Goal: Task Accomplishment & Management: Manage account settings

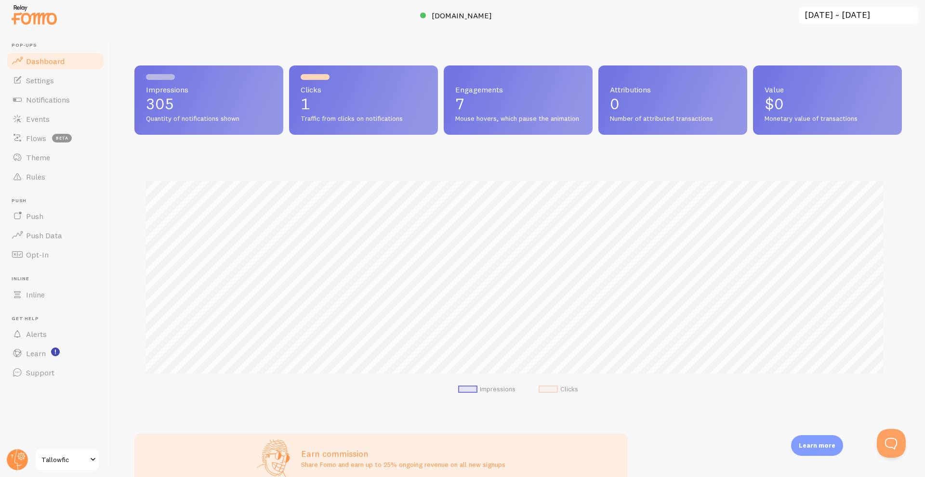
click at [356, 108] on p "1" at bounding box center [364, 103] width 126 height 15
click at [485, 123] on span "Mouse hovers, which pause the animation" at bounding box center [518, 119] width 126 height 9
click at [480, 123] on span "Mouse hovers, which pause the animation" at bounding box center [518, 119] width 126 height 9
click at [24, 76] on link "Settings" at bounding box center [55, 80] width 99 height 19
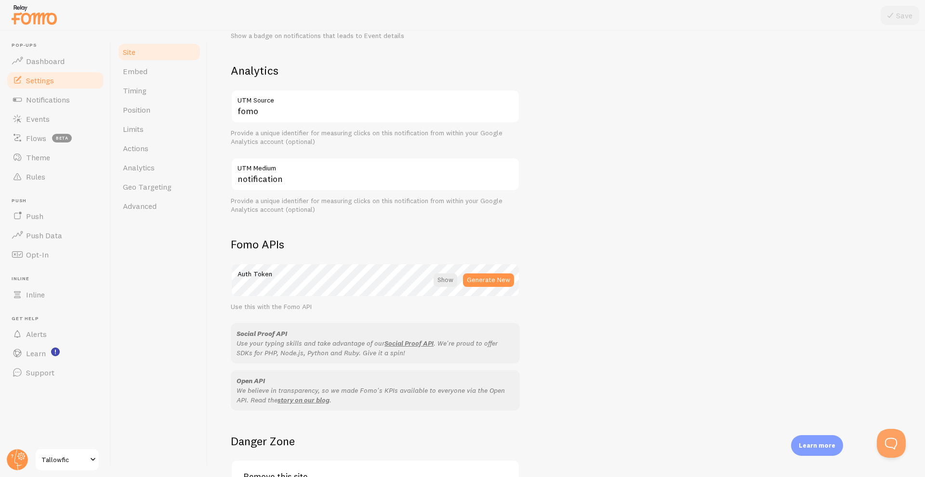
scroll to position [432, 0]
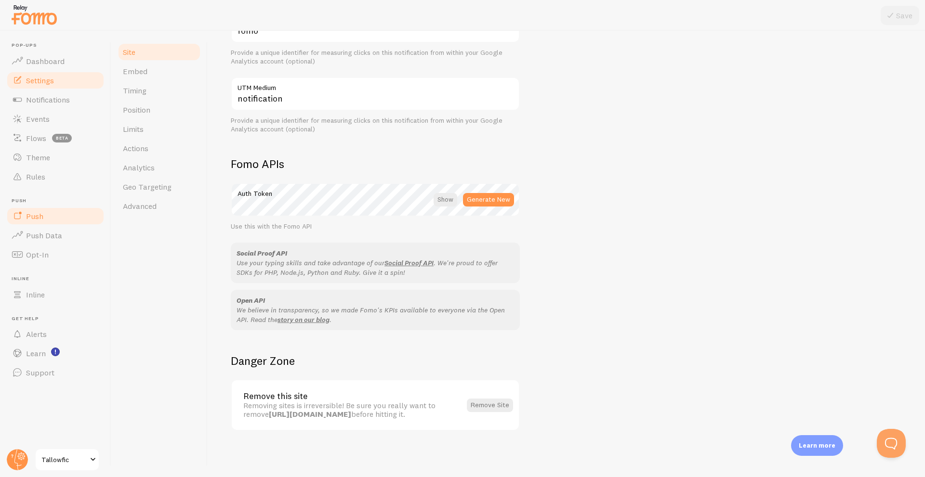
click at [39, 211] on link "Push" at bounding box center [55, 216] width 99 height 19
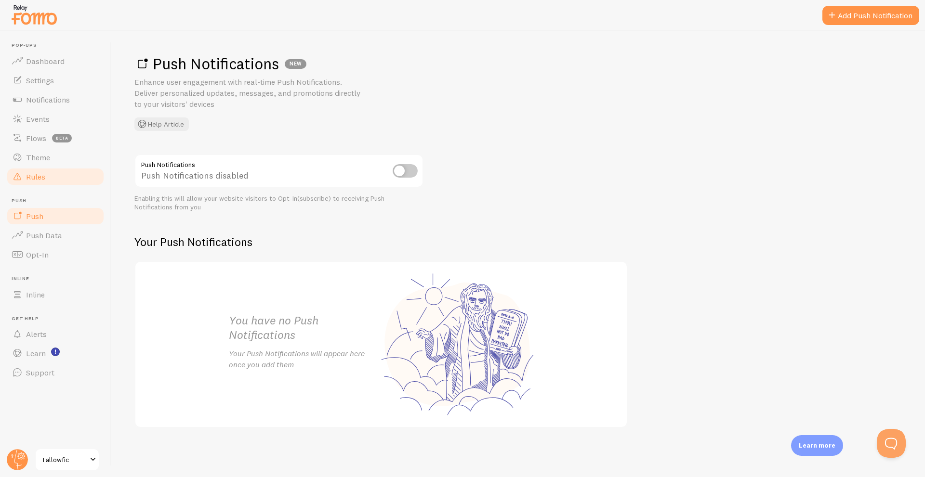
click at [33, 167] on link "Rules" at bounding box center [55, 176] width 99 height 19
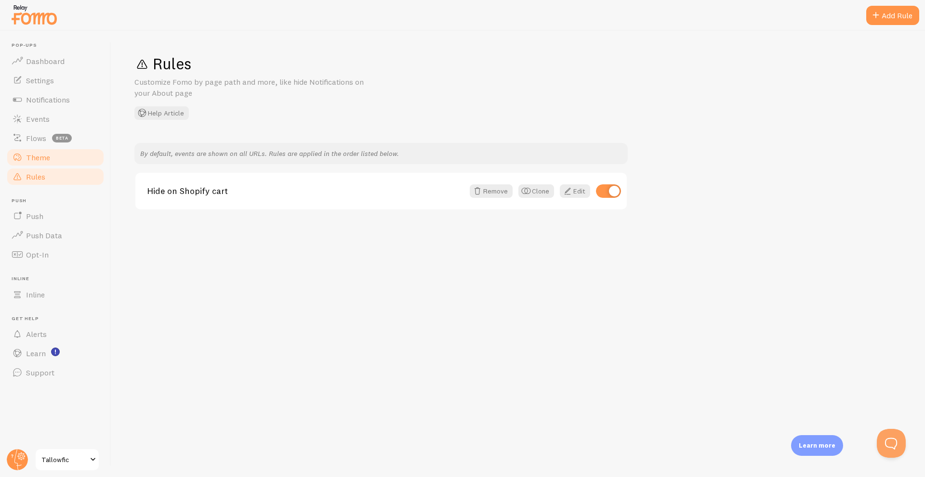
click at [30, 160] on span "Theme" at bounding box center [38, 158] width 24 height 10
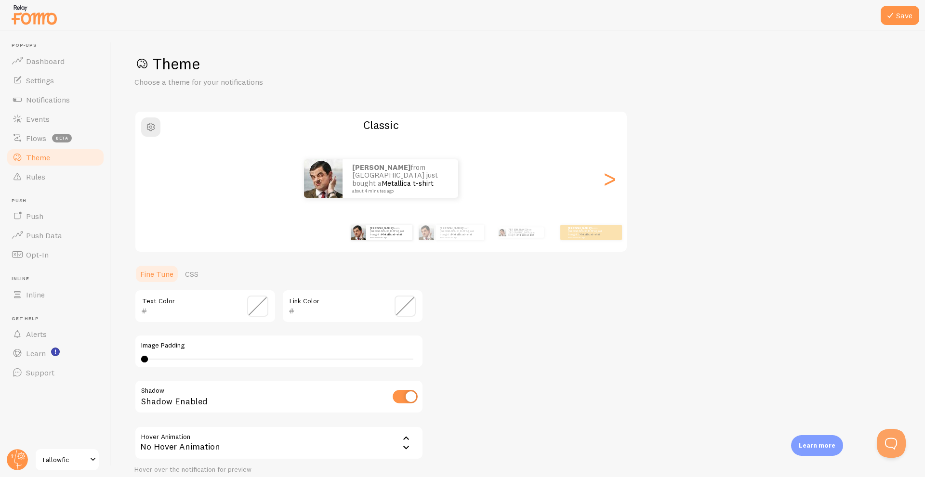
click at [191, 318] on div "Text Color" at bounding box center [205, 306] width 142 height 34
click at [34, 134] on span "Flows" at bounding box center [36, 138] width 20 height 10
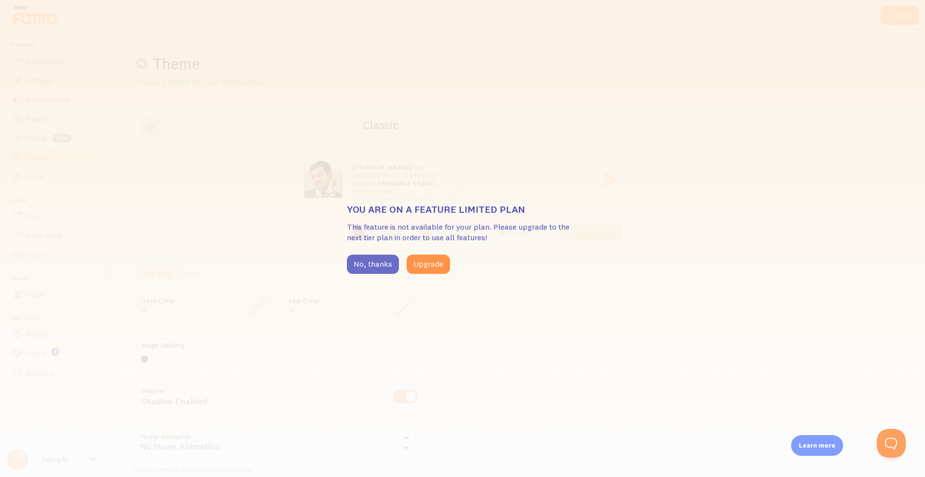
click at [360, 265] on button "No, thanks" at bounding box center [373, 264] width 52 height 19
